Goal: Complete application form

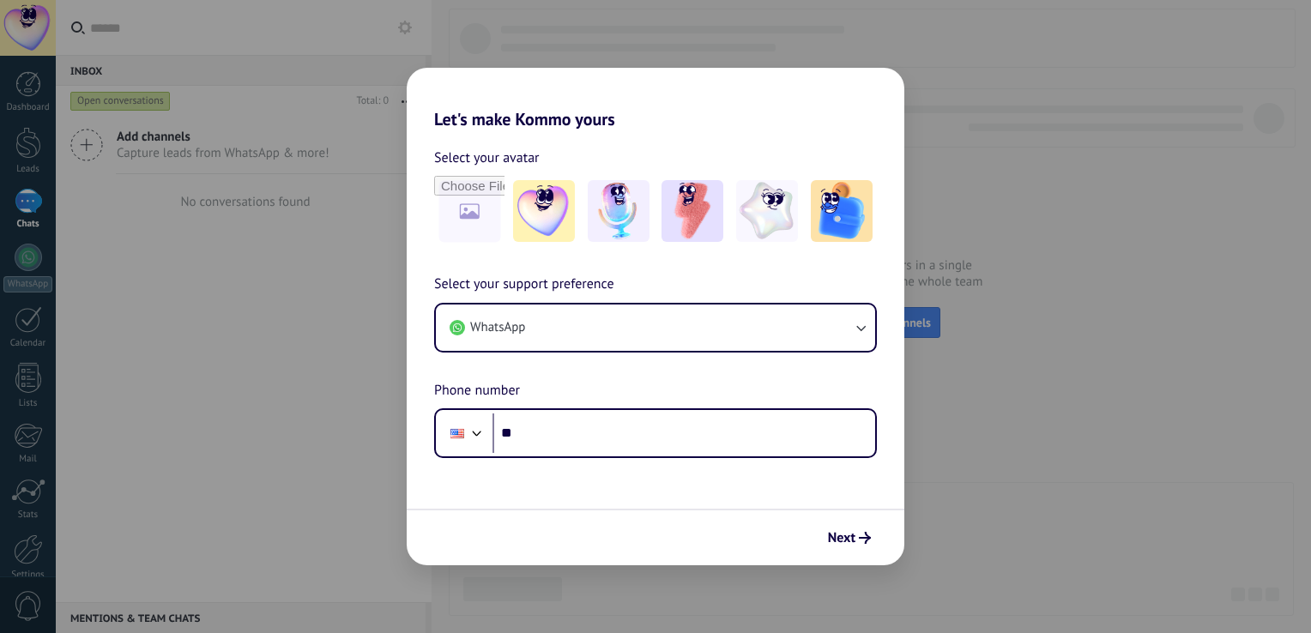
drag, startPoint x: 1072, startPoint y: 274, endPoint x: 1060, endPoint y: 294, distance: 23.8
click at [1073, 274] on div "Let's make Kommo yours Select your avatar Select your support preference WhatsA…" at bounding box center [655, 316] width 1311 height 633
click at [847, 544] on span "Next" at bounding box center [841, 538] width 27 height 12
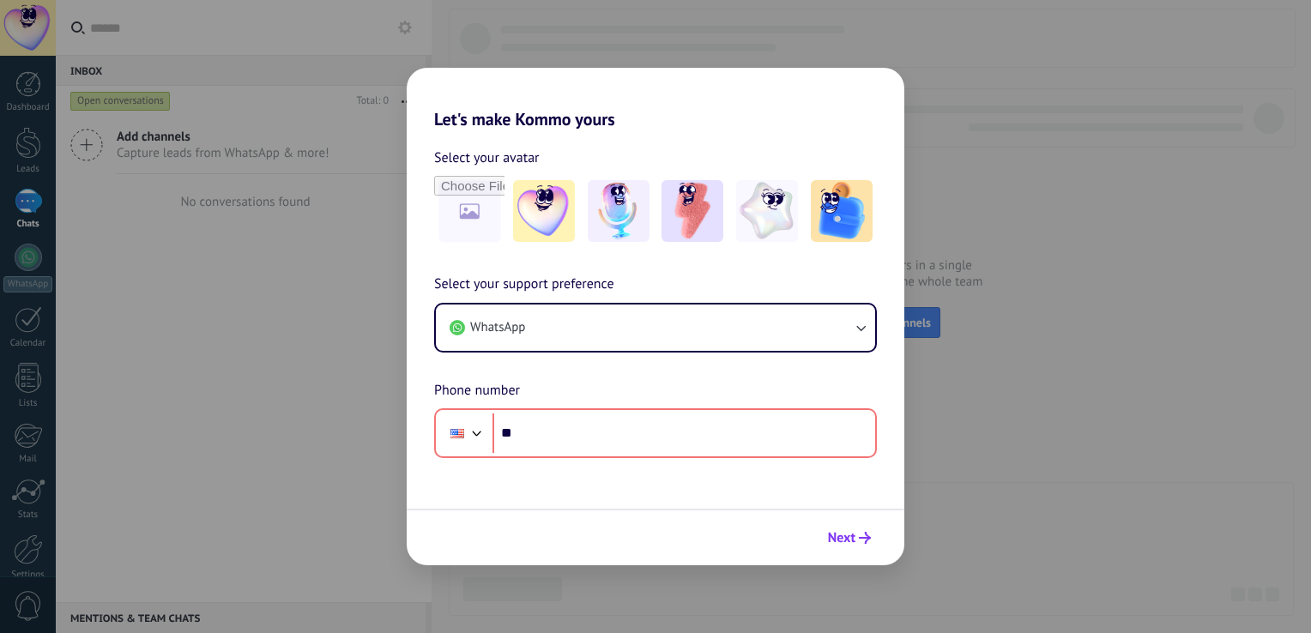
click at [877, 534] on button "Next" at bounding box center [849, 537] width 58 height 29
click at [1028, 87] on div "Let's make Kommo yours Select your avatar Select your support preference WhatsA…" at bounding box center [655, 316] width 1311 height 633
